Goal: Transaction & Acquisition: Book appointment/travel/reservation

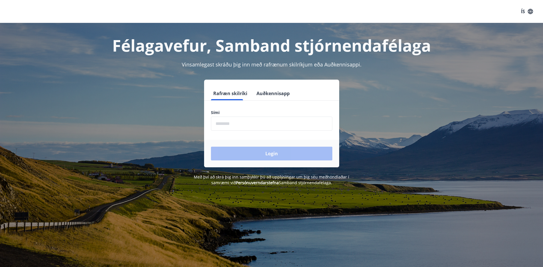
click at [251, 121] on input "phone" at bounding box center [271, 124] width 121 height 14
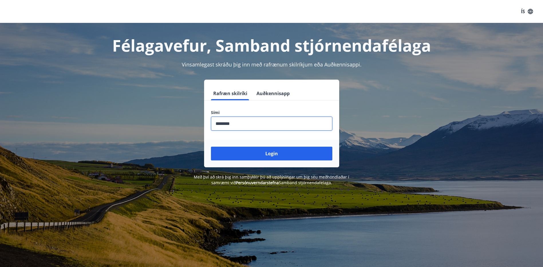
type input "********"
click at [211, 147] on button "Login" at bounding box center [271, 154] width 121 height 14
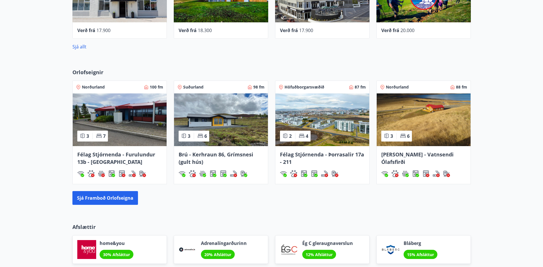
scroll to position [430, 0]
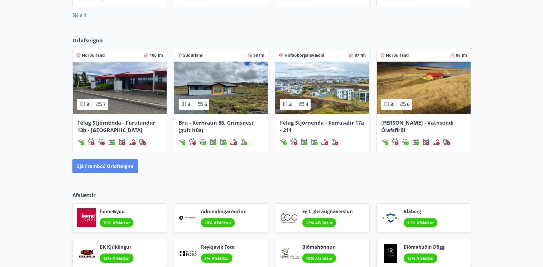
click at [106, 164] on button "Sjá framboð orlofseigna" at bounding box center [105, 166] width 66 height 14
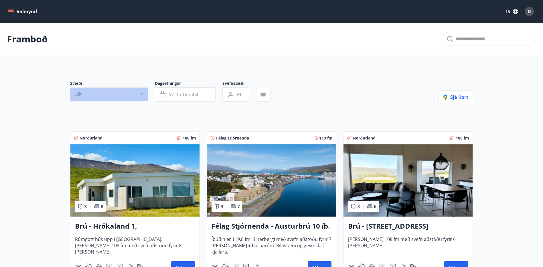
click at [109, 95] on button "Allt" at bounding box center [109, 94] width 78 height 14
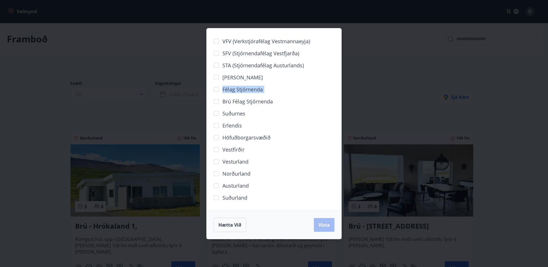
click at [109, 95] on div "VFV (Verkstjórafélag Vestmannaeyja) SFV (Stjórnendafélag Vestfjarða) STA (Stjór…" at bounding box center [274, 133] width 548 height 267
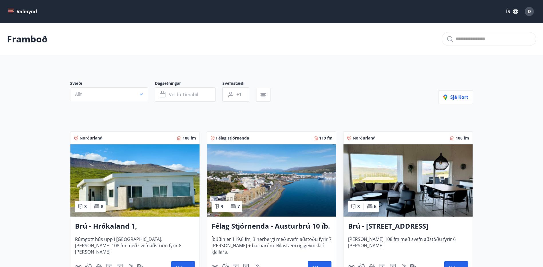
click at [6, 12] on div "Valmynd ÍS D" at bounding box center [271, 11] width 543 height 23
click at [11, 12] on icon "menu" at bounding box center [11, 12] width 6 height 6
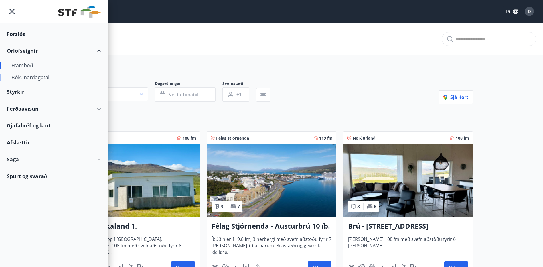
click at [34, 79] on div "Bókunardagatal" at bounding box center [53, 77] width 85 height 12
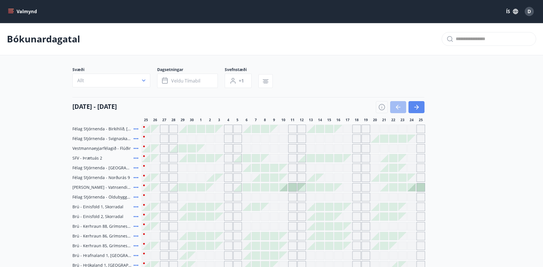
click at [416, 106] on icon "button" at bounding box center [416, 107] width 7 height 7
click at [420, 107] on icon "button" at bounding box center [416, 107] width 7 height 7
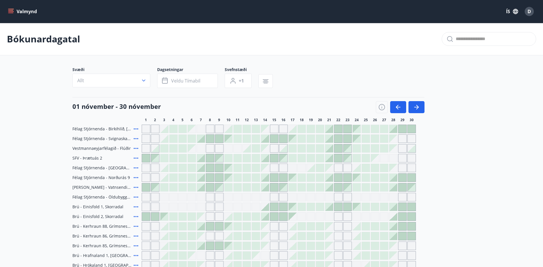
click at [420, 48] on main "Bókunardagatal Svæði Allt Dagsetningar Veldu tímabil Svefnstæði +1 01 nóvember …" at bounding box center [271, 209] width 543 height 373
click at [265, 139] on div at bounding box center [265, 139] width 8 height 8
click at [277, 138] on div at bounding box center [274, 139] width 8 height 8
drag, startPoint x: 274, startPoint y: 83, endPoint x: 273, endPoint y: 97, distance: 13.8
click at [274, 83] on div at bounding box center [269, 81] width 21 height 14
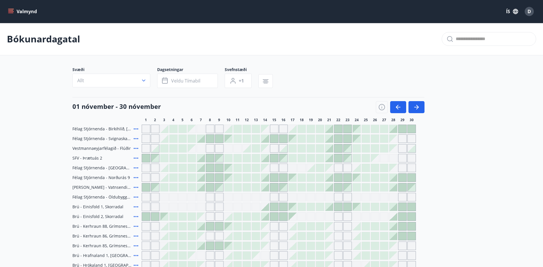
click at [271, 82] on button "button" at bounding box center [266, 81] width 14 height 14
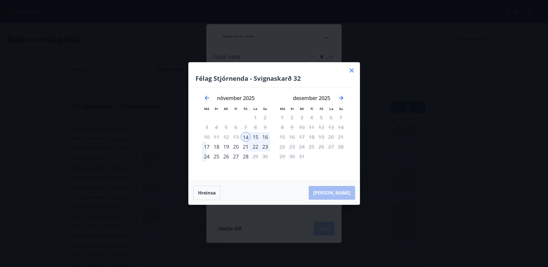
click at [266, 137] on div "16" at bounding box center [265, 137] width 10 height 10
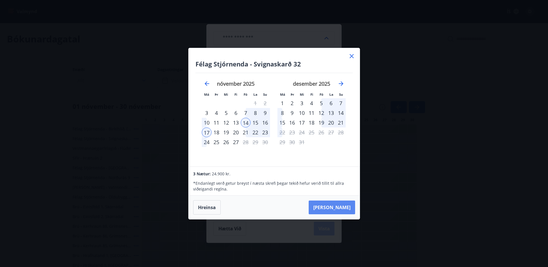
click at [337, 209] on button "Taka Frá" at bounding box center [331, 208] width 46 height 14
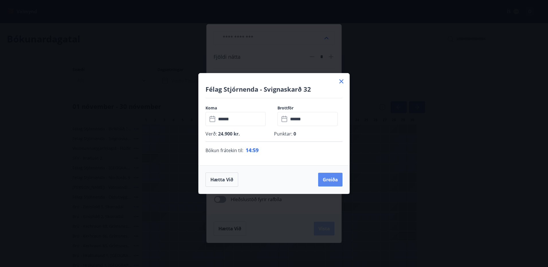
click at [331, 183] on button "Greiða" at bounding box center [330, 180] width 24 height 14
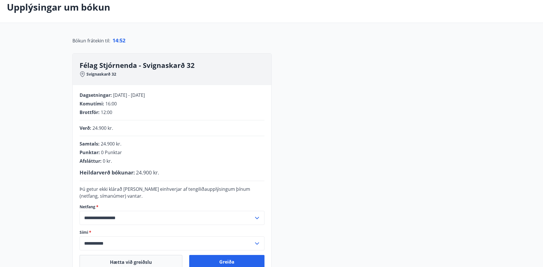
scroll to position [57, 0]
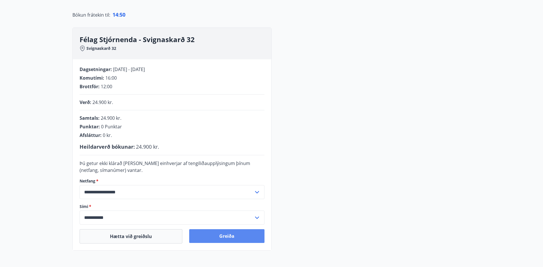
click at [229, 237] on button "Greiða" at bounding box center [226, 236] width 75 height 14
